Goal: Check status: Check status

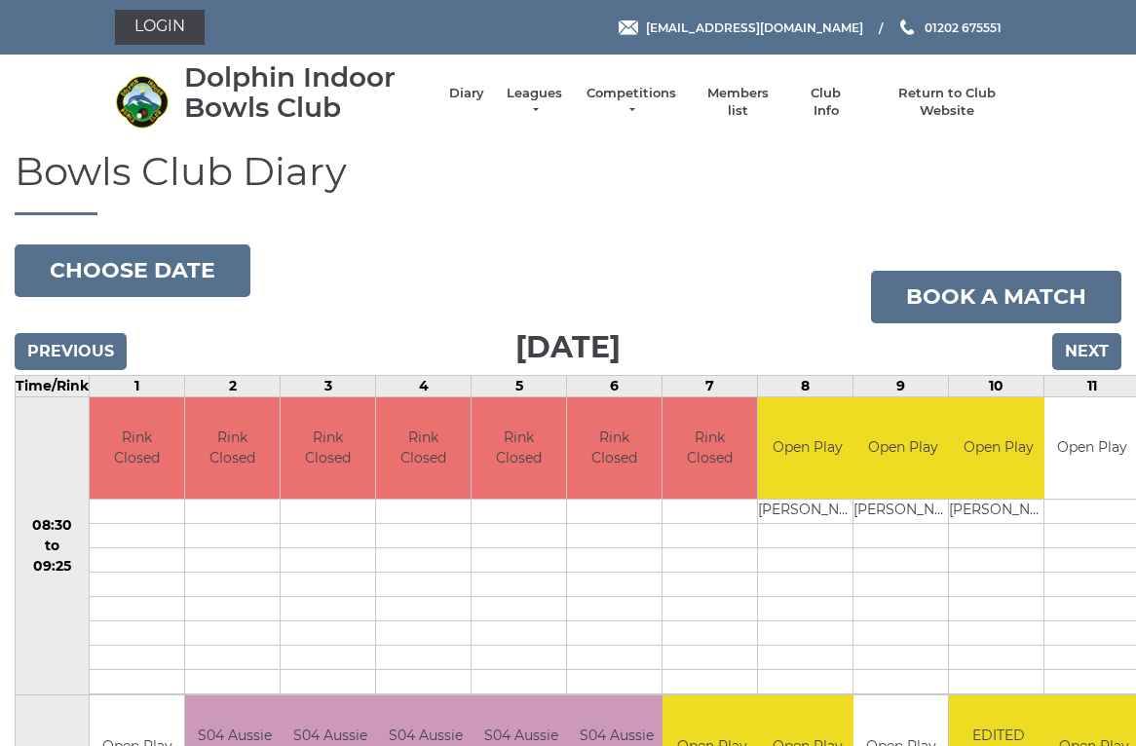
click at [1097, 345] on input "Next" at bounding box center [1086, 351] width 69 height 37
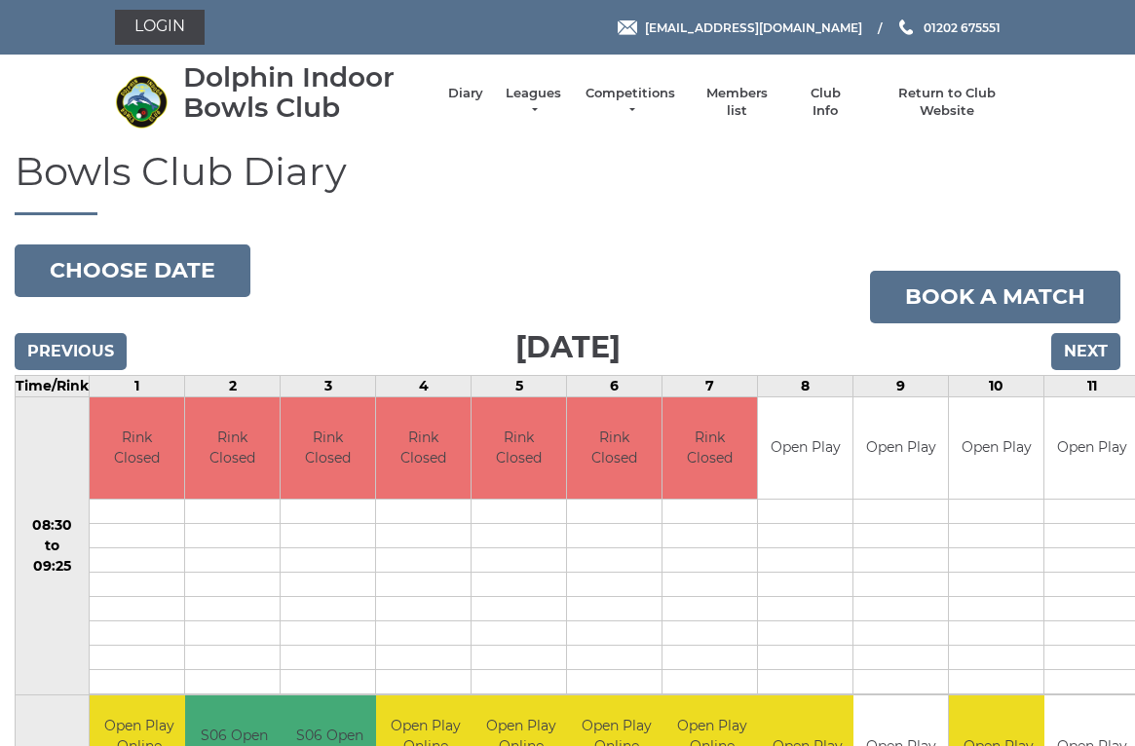
click at [1100, 349] on input "Next" at bounding box center [1085, 351] width 69 height 37
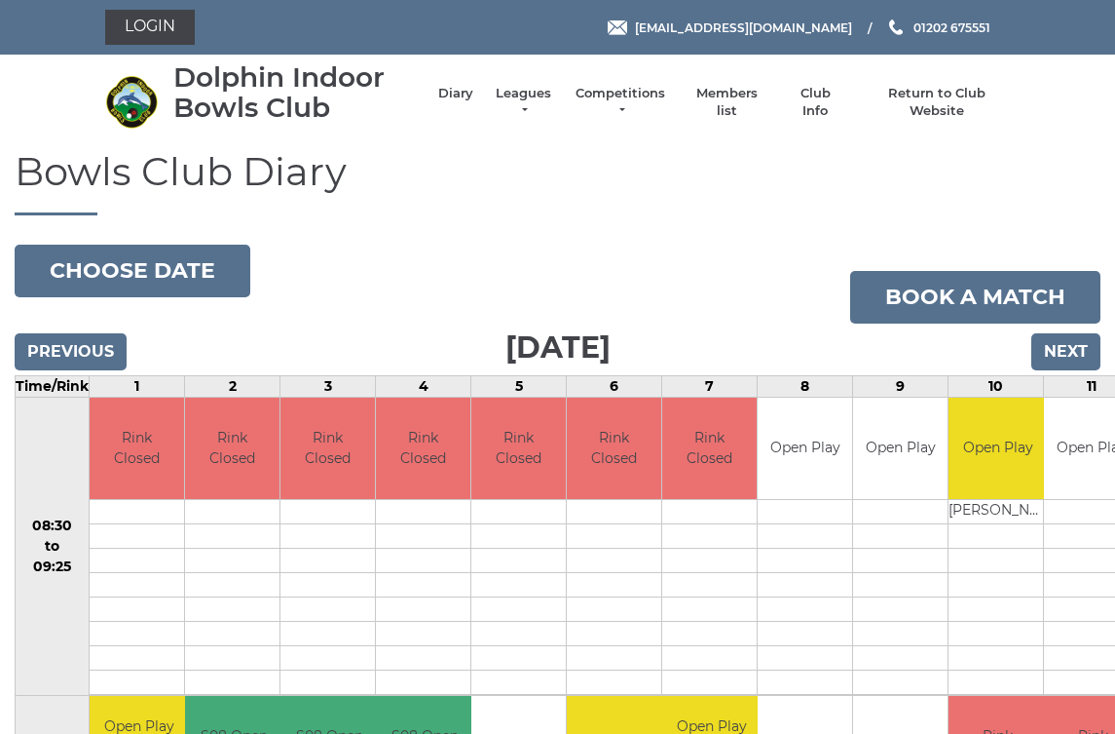
scroll to position [3, 0]
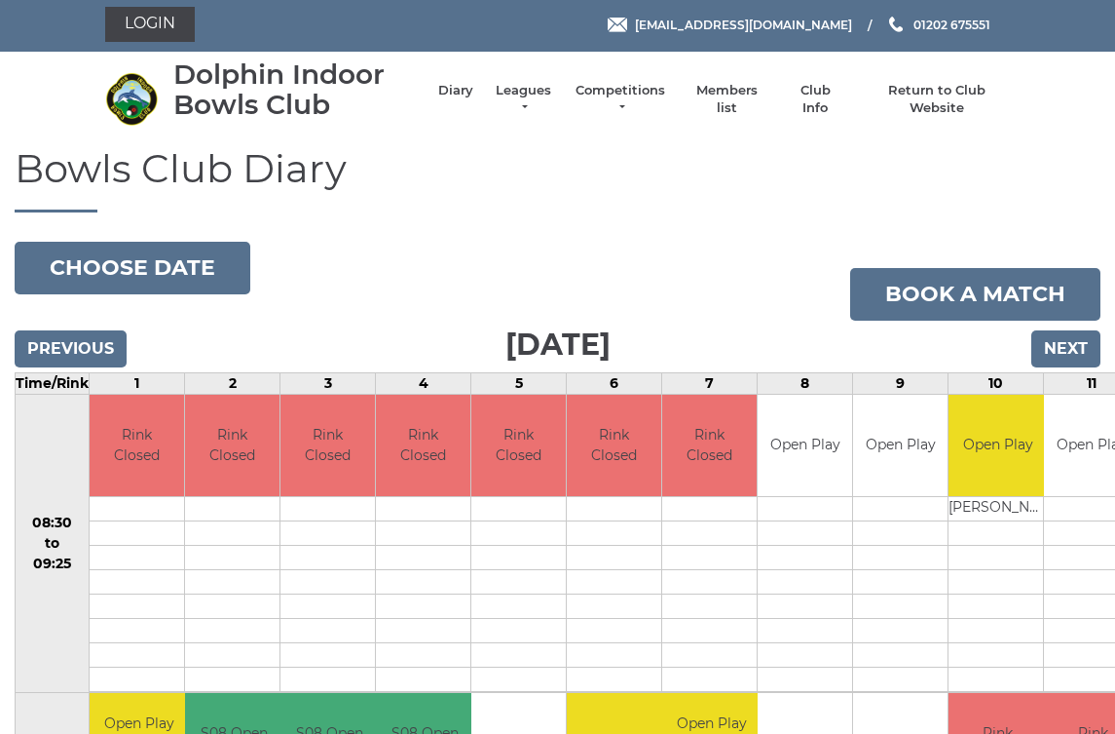
click at [1078, 340] on input "Next" at bounding box center [1066, 348] width 69 height 37
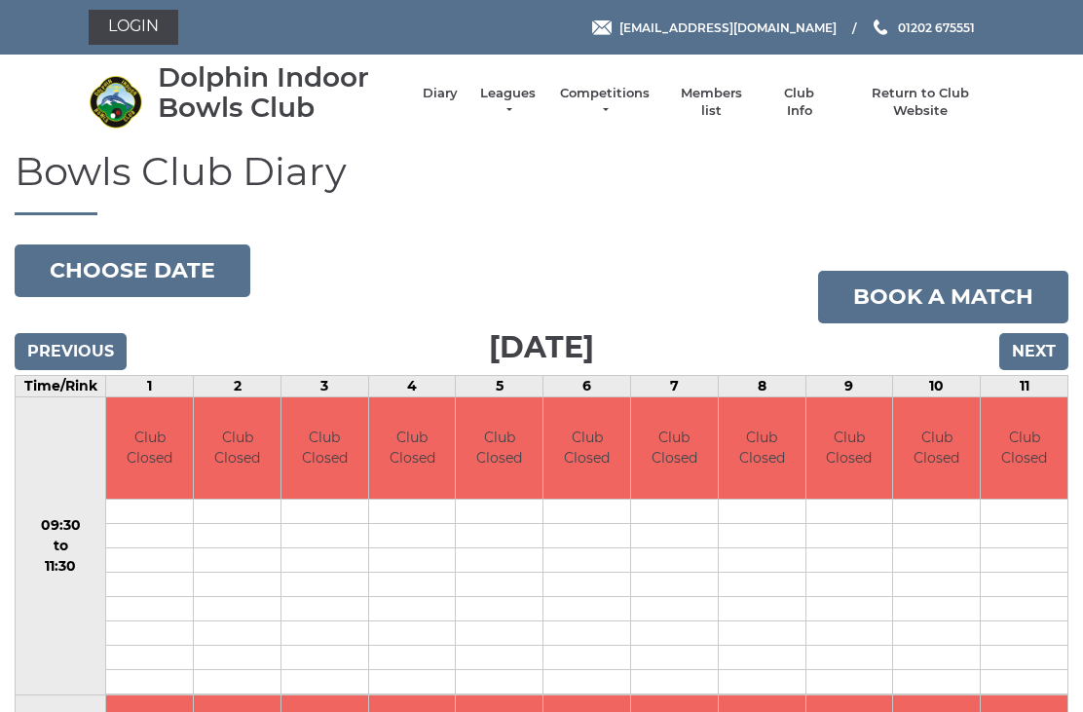
click at [1053, 333] on input "Next" at bounding box center [1034, 351] width 69 height 37
click at [1053, 345] on input "Next" at bounding box center [1034, 351] width 69 height 37
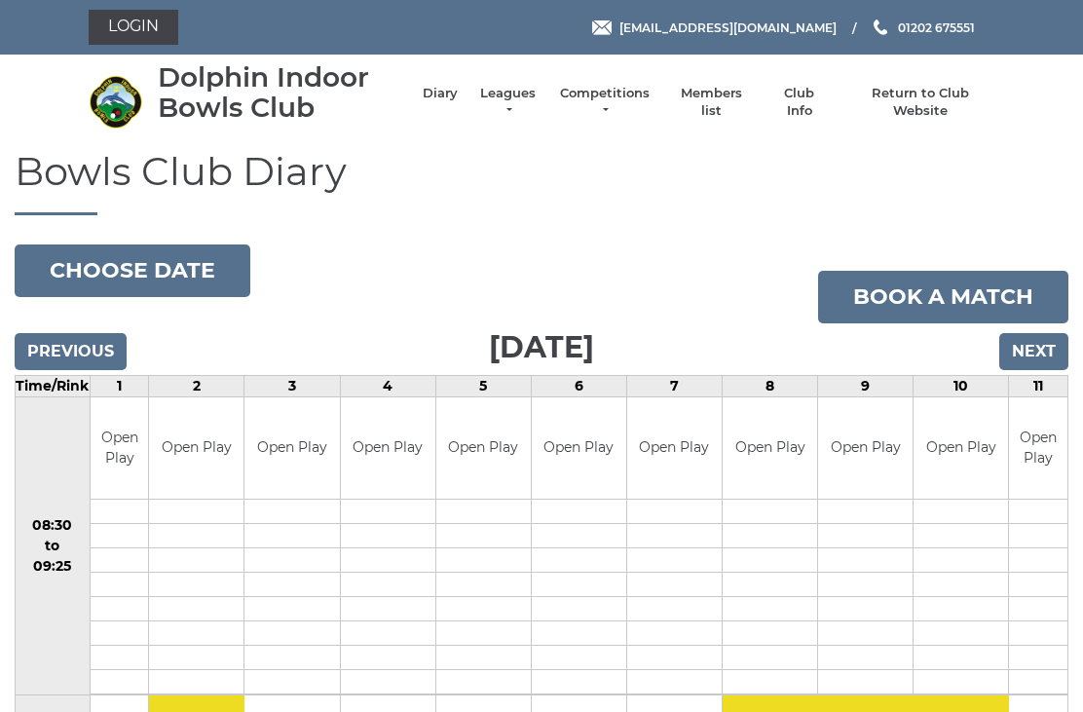
click at [71, 351] on input "Previous" at bounding box center [71, 351] width 112 height 37
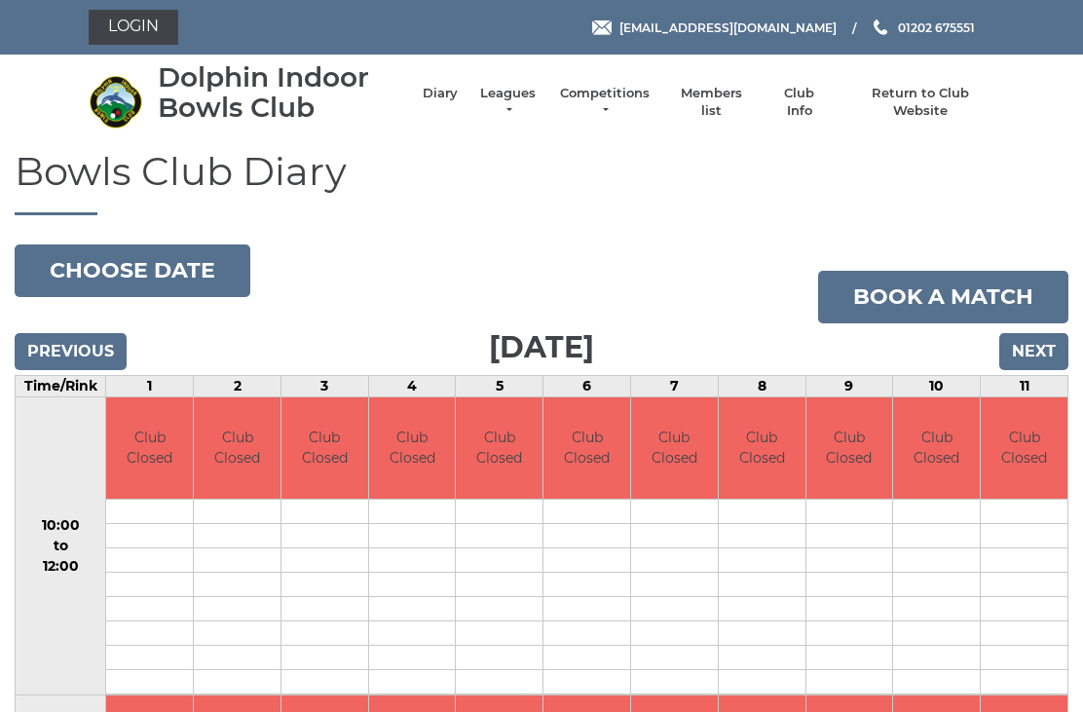
click at [77, 351] on input "Previous" at bounding box center [71, 351] width 112 height 37
